Goal: Task Accomplishment & Management: Use online tool/utility

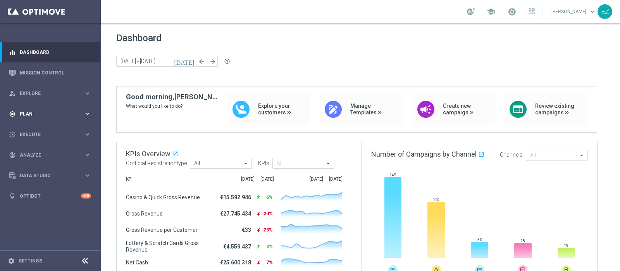
click at [29, 115] on span "Plan" at bounding box center [52, 114] width 64 height 5
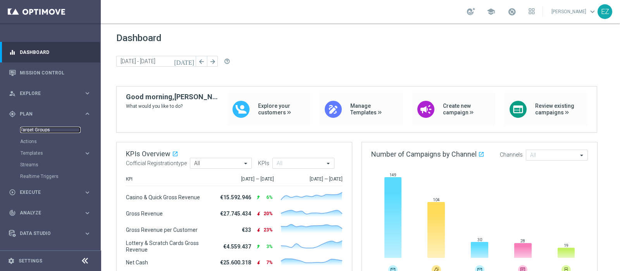
click at [29, 128] on link "Target Groups" at bounding box center [50, 130] width 60 height 6
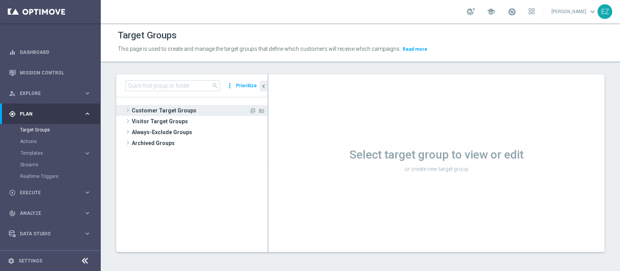
click at [191, 110] on span "Customer Target Groups" at bounding box center [190, 110] width 117 height 11
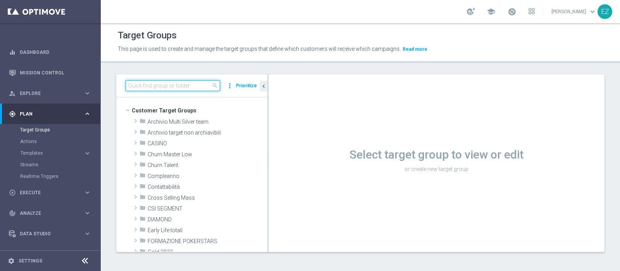
click at [175, 86] on input at bounding box center [173, 85] width 95 height 11
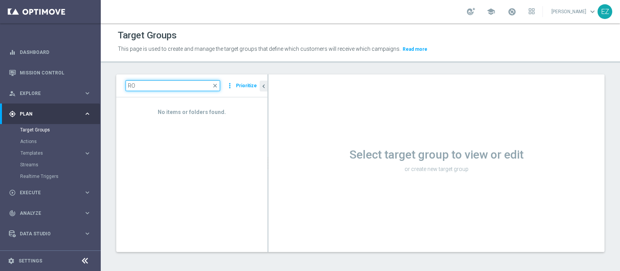
type input "R"
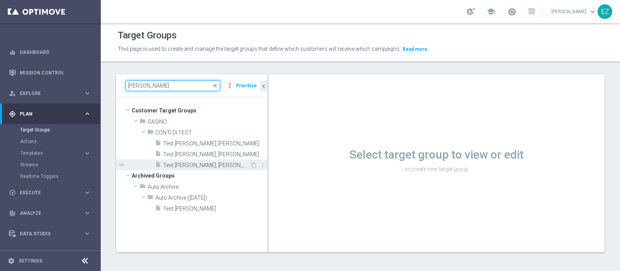
type input "elena"
click at [221, 164] on span "Test [PERSON_NAME], [PERSON_NAME] e [PERSON_NAME]" at bounding box center [206, 165] width 87 height 7
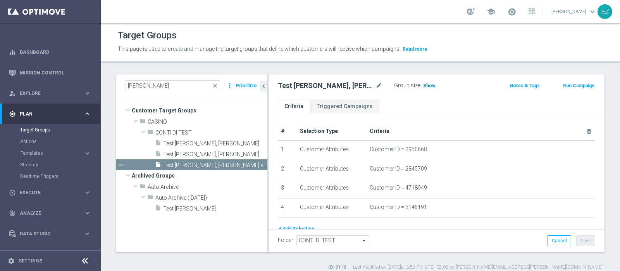
click at [431, 88] on span "Show" at bounding box center [429, 85] width 12 height 5
click at [425, 84] on span "4" at bounding box center [426, 86] width 4 height 7
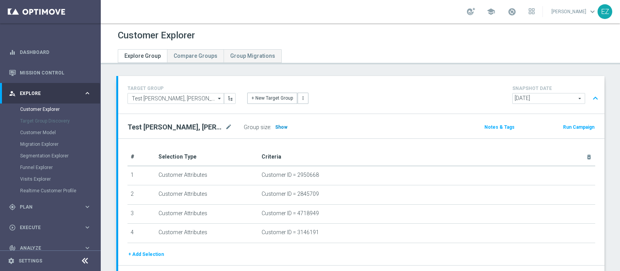
click at [284, 130] on h3 "Show" at bounding box center [282, 127] width 14 height 9
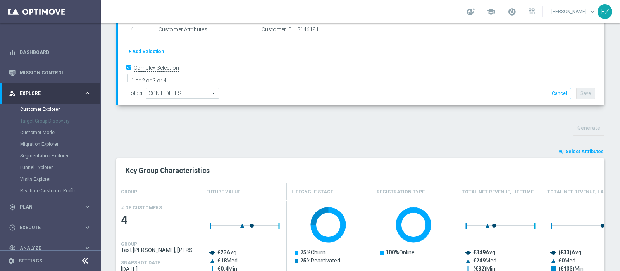
scroll to position [184, 0]
click at [591, 153] on button "playlist_add_check Select Attributes" at bounding box center [581, 151] width 47 height 9
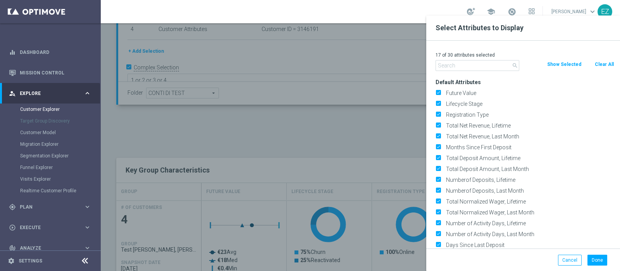
click at [607, 66] on button "Clear All" at bounding box center [605, 64] width 21 height 9
checkbox input "false"
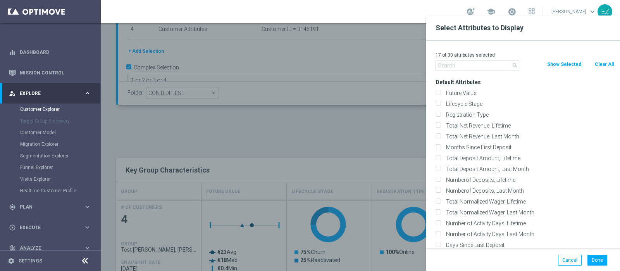
checkbox input "false"
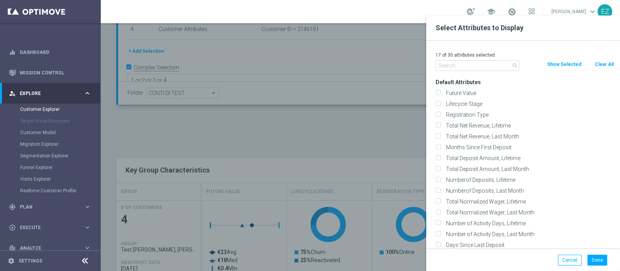
checkbox input "false"
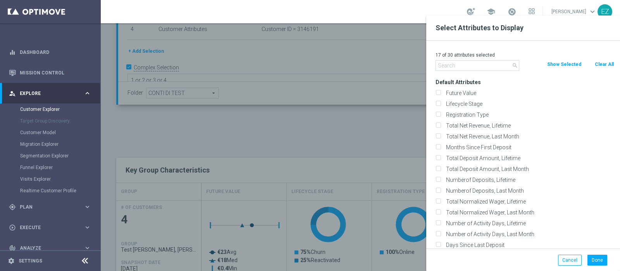
checkbox input "false"
click at [470, 104] on label "Lifecycle Stage" at bounding box center [529, 103] width 171 height 7
click at [441, 104] on input "Lifecycle Stage" at bounding box center [438, 104] width 5 height 5
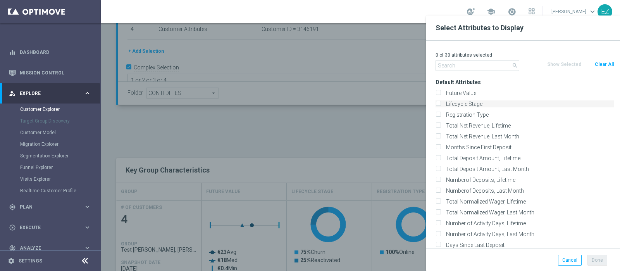
checkbox input "true"
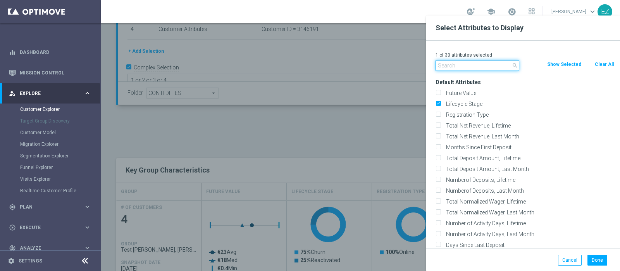
click at [474, 61] on input "text" at bounding box center [478, 65] width 84 height 11
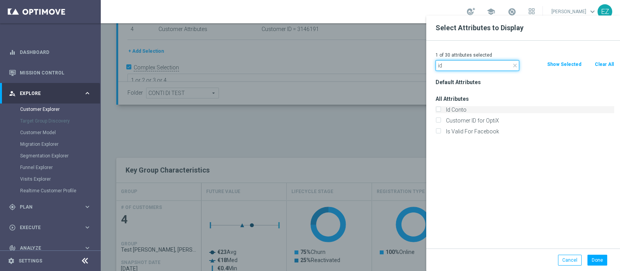
type input "id"
click at [458, 107] on label "Id Conto" at bounding box center [529, 109] width 171 height 7
click at [441, 108] on input "Id Conto" at bounding box center [438, 110] width 5 height 5
checkbox input "true"
click at [598, 259] on button "Done" at bounding box center [598, 260] width 20 height 11
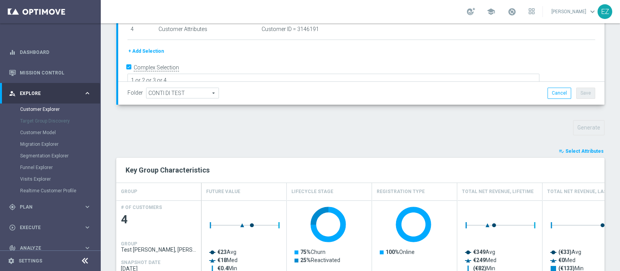
type input "Search"
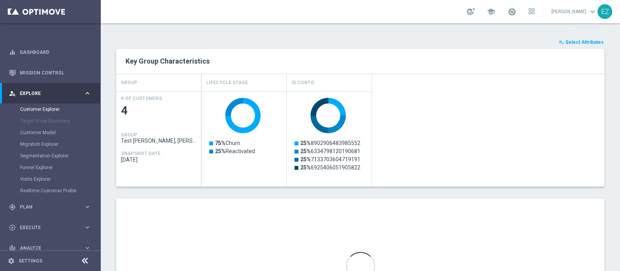
scroll to position [375, 0]
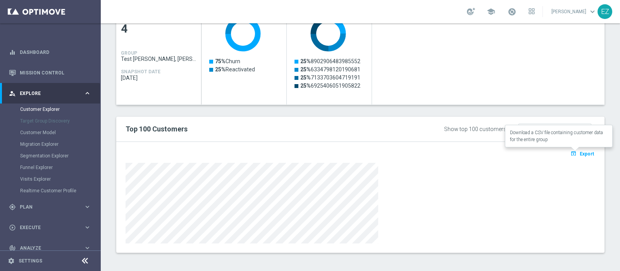
click at [580, 152] on span "Export" at bounding box center [587, 153] width 14 height 5
